Goal: Transaction & Acquisition: Download file/media

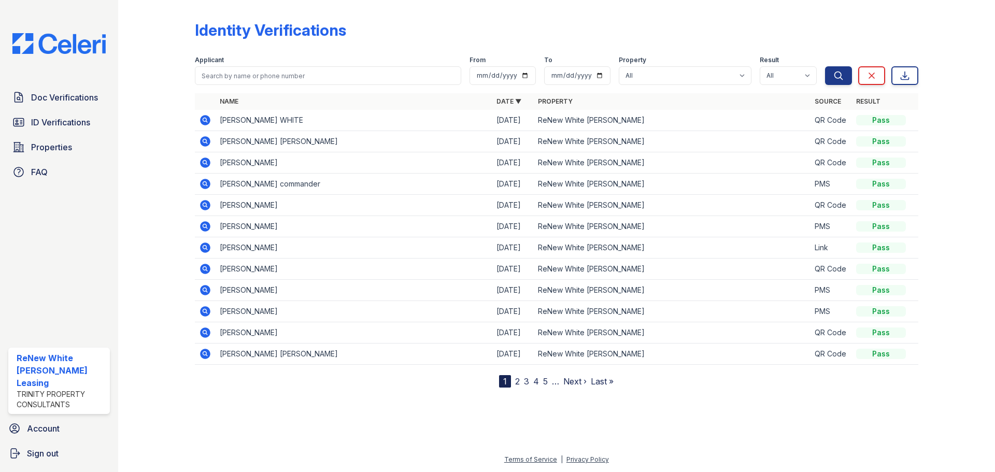
click at [206, 226] on icon at bounding box center [205, 226] width 12 height 12
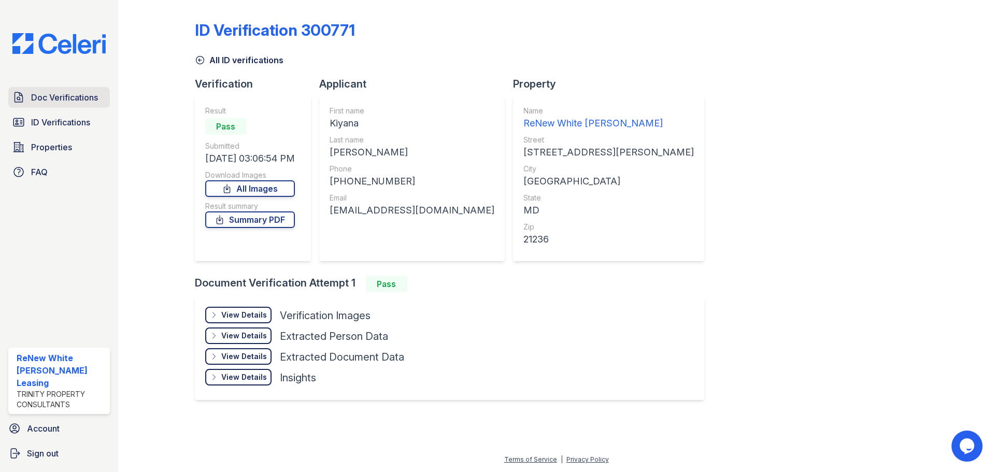
click at [64, 102] on span "Doc Verifications" at bounding box center [64, 97] width 67 height 12
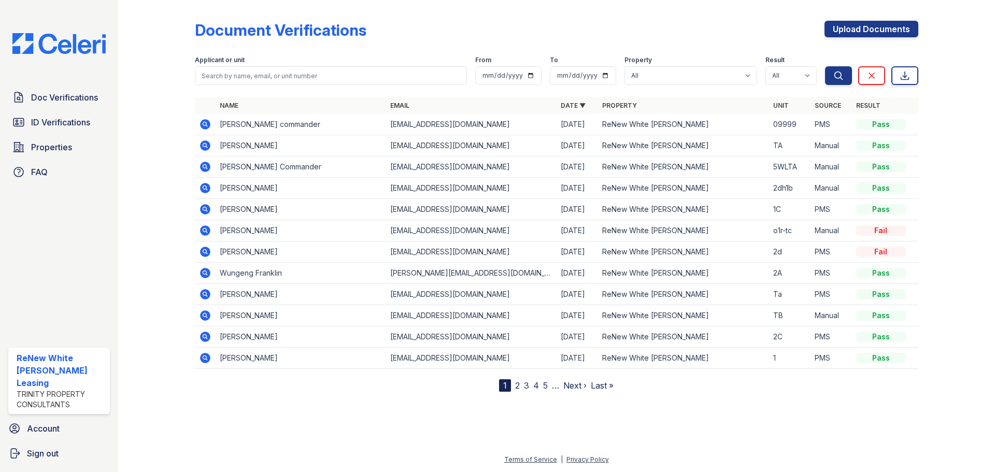
click at [203, 210] on icon at bounding box center [205, 209] width 10 height 10
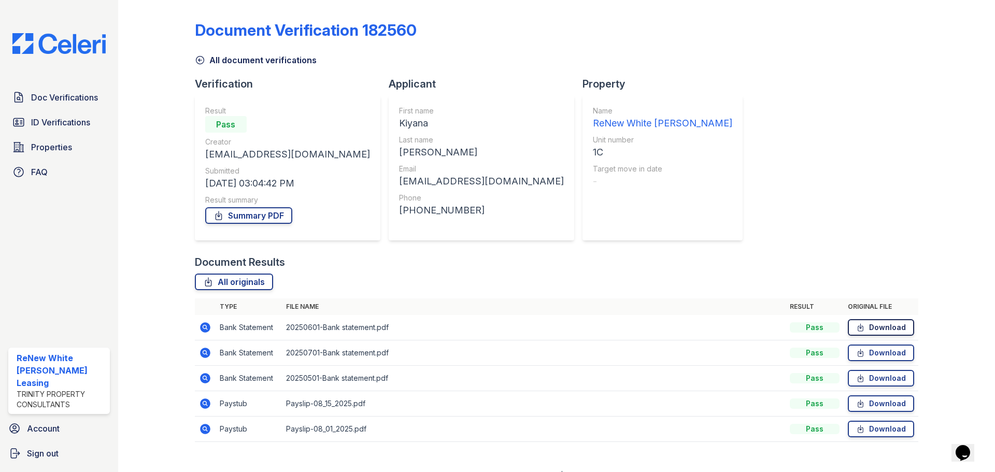
click at [853, 321] on link "Download" at bounding box center [881, 327] width 66 height 17
click at [858, 353] on icon at bounding box center [860, 352] width 5 height 7
click at [858, 378] on icon at bounding box center [860, 378] width 5 height 7
click at [858, 404] on icon at bounding box center [860, 403] width 5 height 7
click at [856, 428] on icon at bounding box center [860, 429] width 9 height 10
